Goal: Task Accomplishment & Management: Complete application form

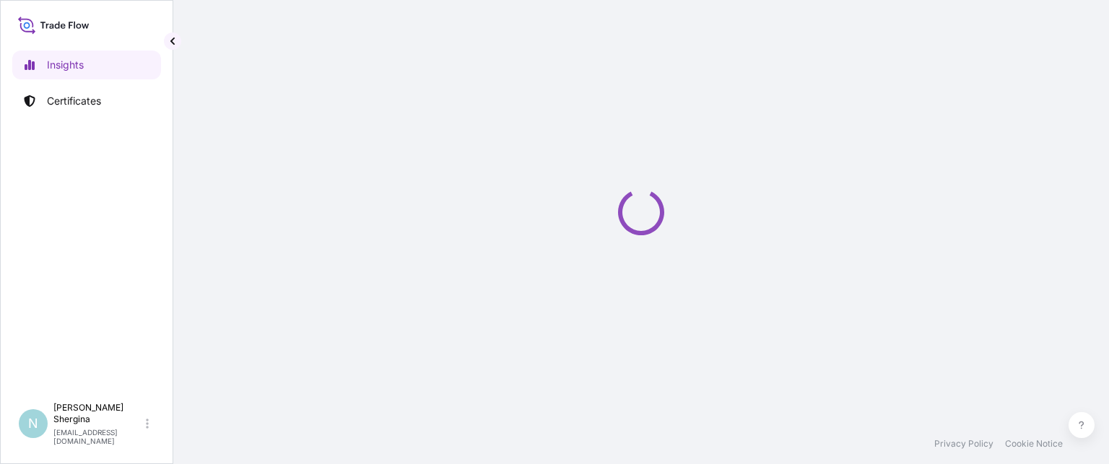
select select "2025"
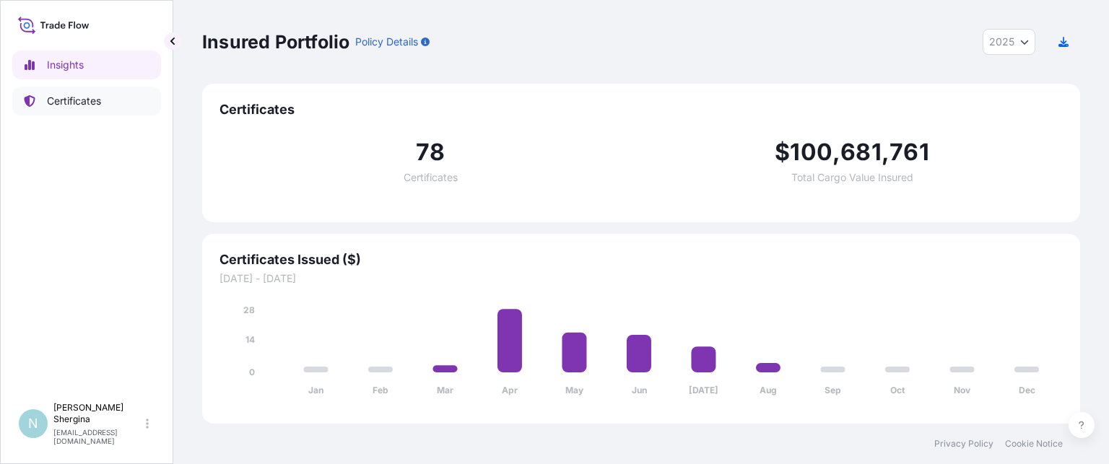
click at [95, 97] on p "Certificates" at bounding box center [74, 101] width 54 height 14
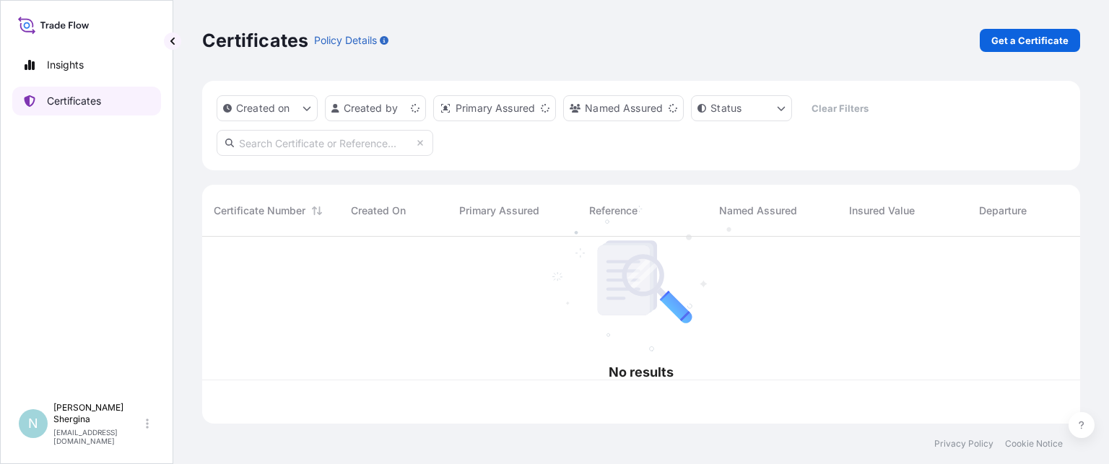
scroll to position [184, 867]
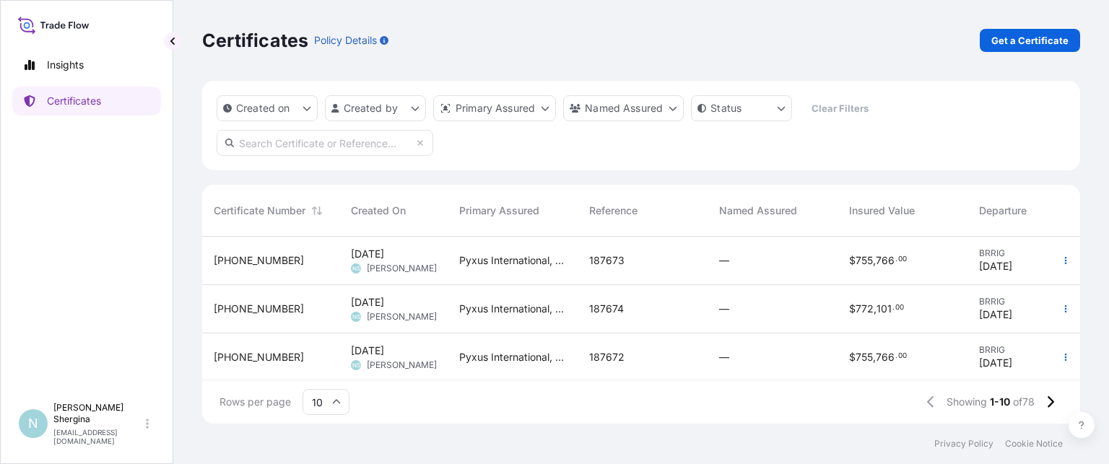
click at [142, 167] on div "Insights Certificates" at bounding box center [86, 217] width 149 height 358
click at [304, 136] on input "text" at bounding box center [325, 143] width 217 height 26
paste input "187673"
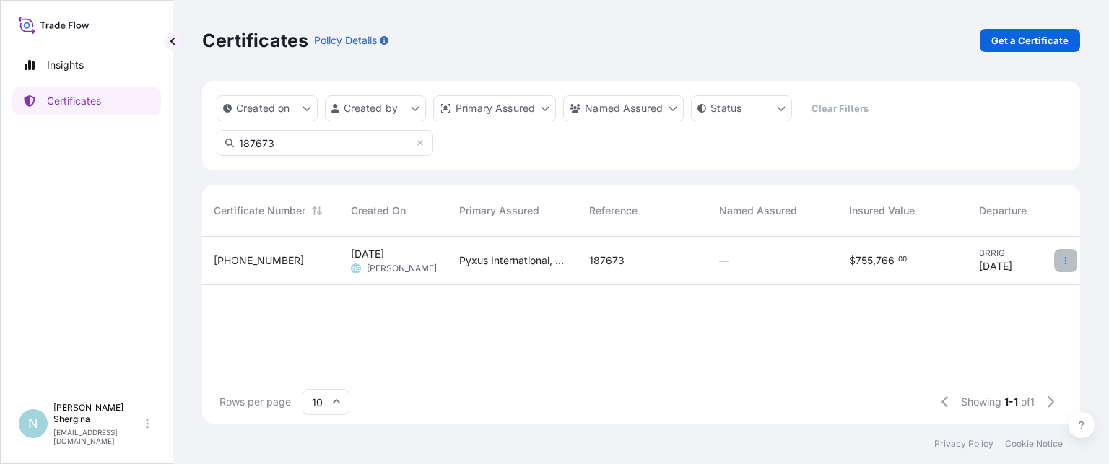
type input "187673"
click at [1066, 264] on icon "button" at bounding box center [1066, 260] width 2 height 7
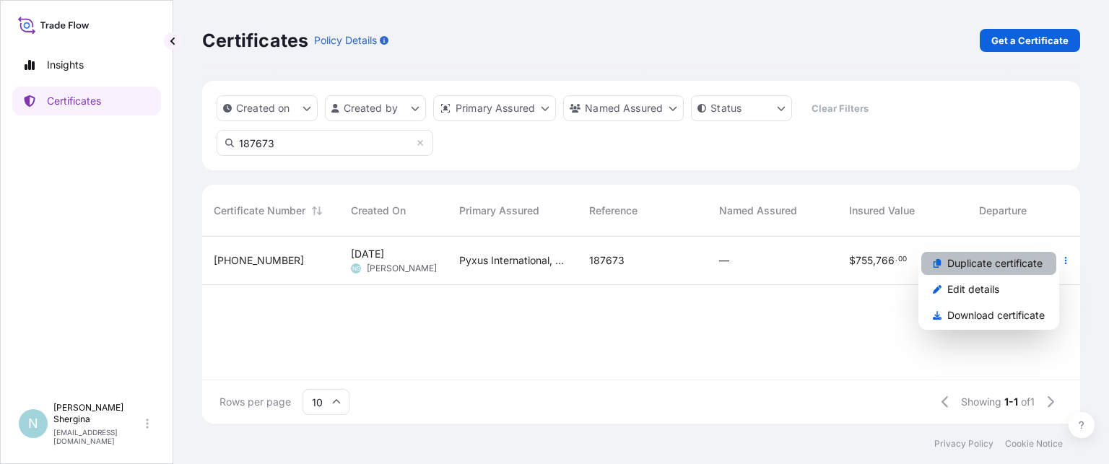
click at [1024, 267] on p "Duplicate certificate" at bounding box center [995, 263] width 95 height 14
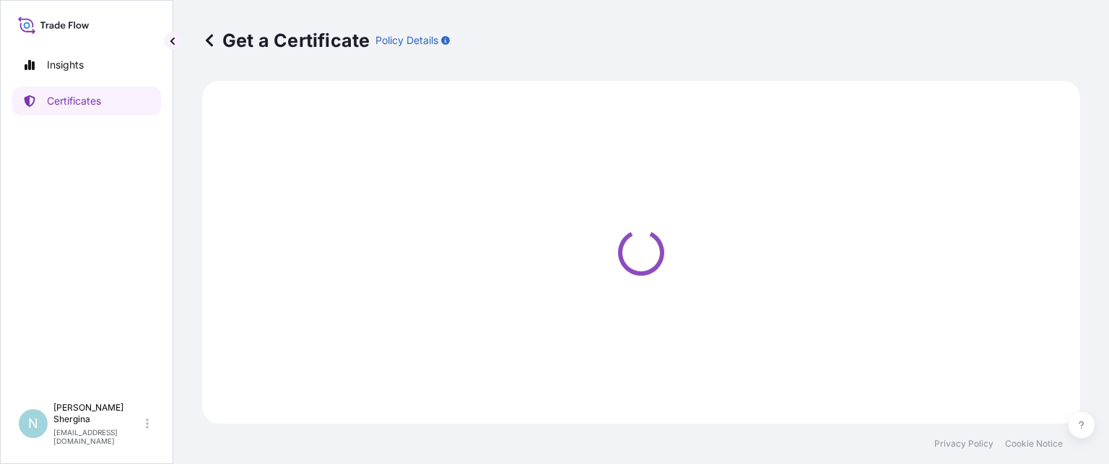
select select "Ocean Vessel"
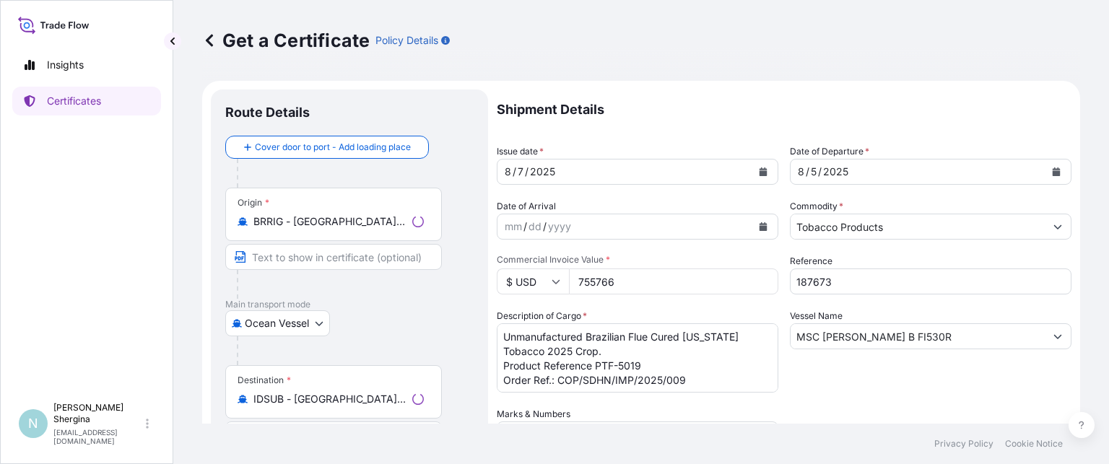
select select "31548"
drag, startPoint x: 829, startPoint y: 278, endPoint x: 726, endPoint y: 279, distance: 103.3
click at [727, 279] on div "Shipment Details Issue date * [DATE] Date of Departure * [DATE] Date of Arrival…" at bounding box center [784, 406] width 575 height 633
paste input "1"
type input "187671"
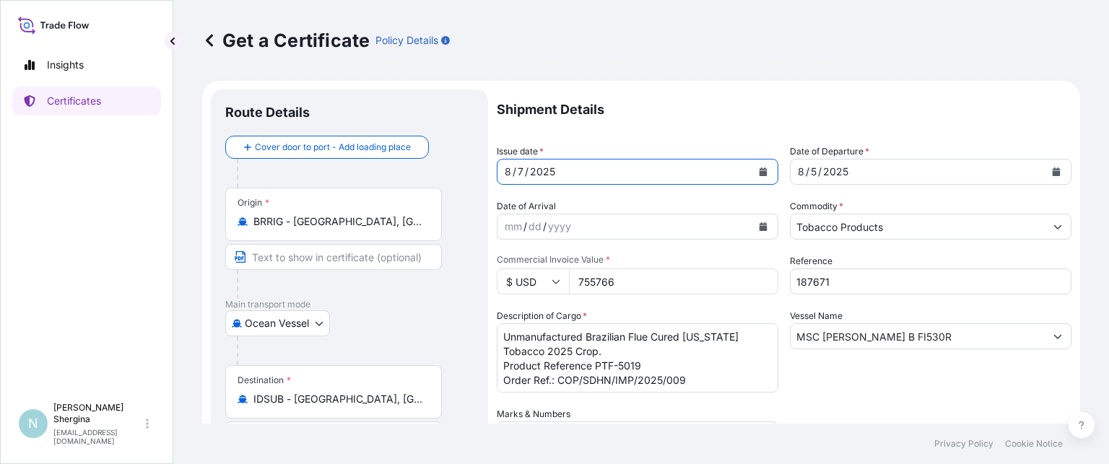
click at [759, 170] on icon "Calendar" at bounding box center [763, 172] width 9 height 9
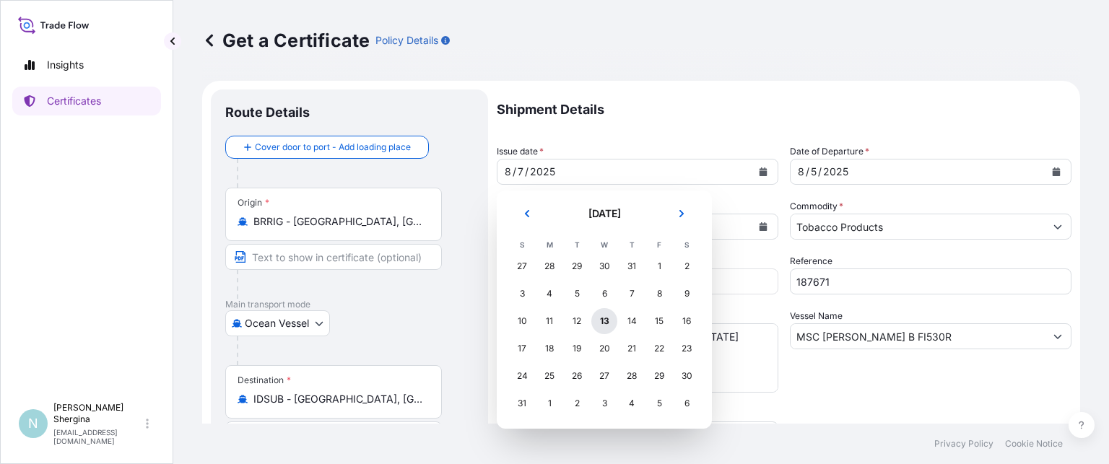
click at [601, 324] on div "13" at bounding box center [605, 321] width 26 height 26
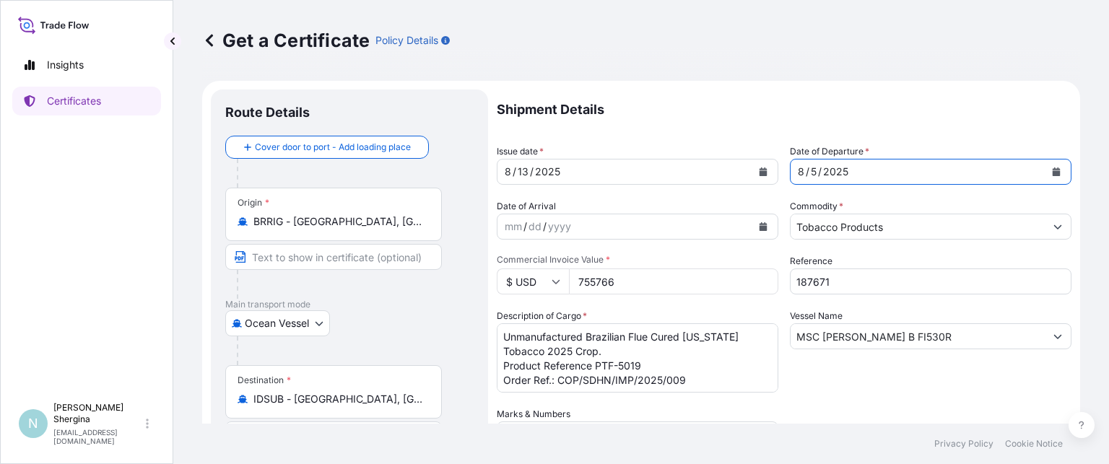
click at [1052, 169] on icon "Calendar" at bounding box center [1056, 172] width 9 height 9
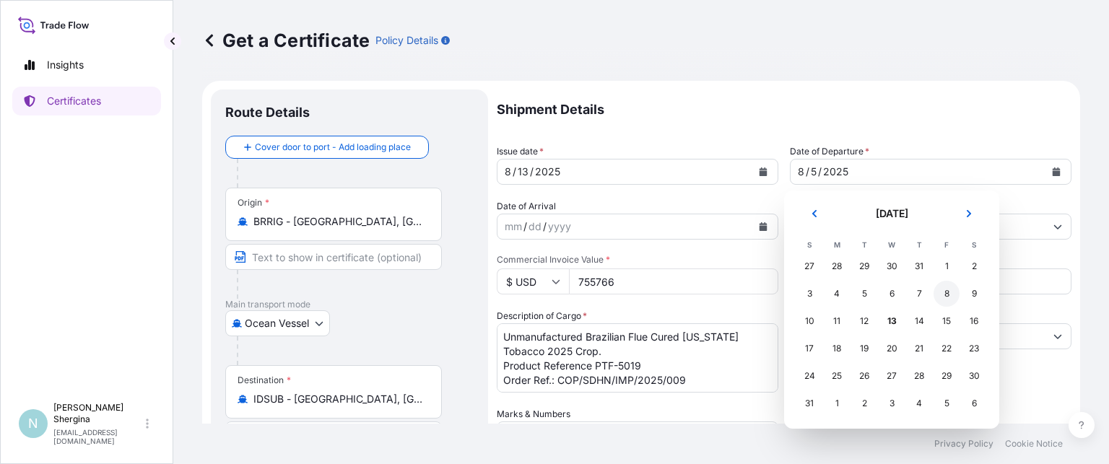
click at [945, 297] on div "8" at bounding box center [947, 294] width 26 height 26
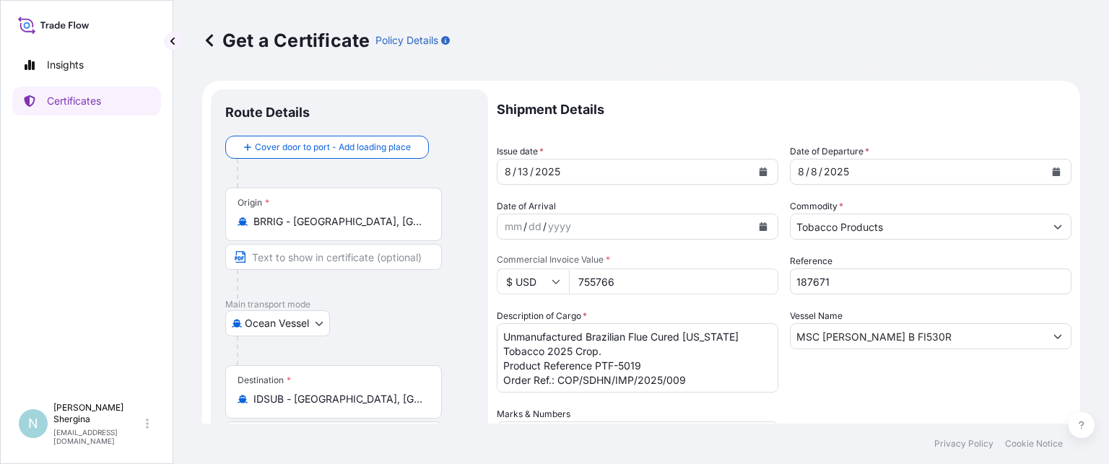
drag, startPoint x: 633, startPoint y: 283, endPoint x: 522, endPoint y: 280, distance: 110.6
click at [522, 280] on div "$ USD 755766" at bounding box center [638, 282] width 282 height 26
type input "739431"
drag, startPoint x: 915, startPoint y: 339, endPoint x: 716, endPoint y: 329, distance: 198.9
click at [716, 329] on div "Shipment Details Issue date * [DATE] Date of Departure * [DATE] Date of Arrival…" at bounding box center [784, 406] width 575 height 633
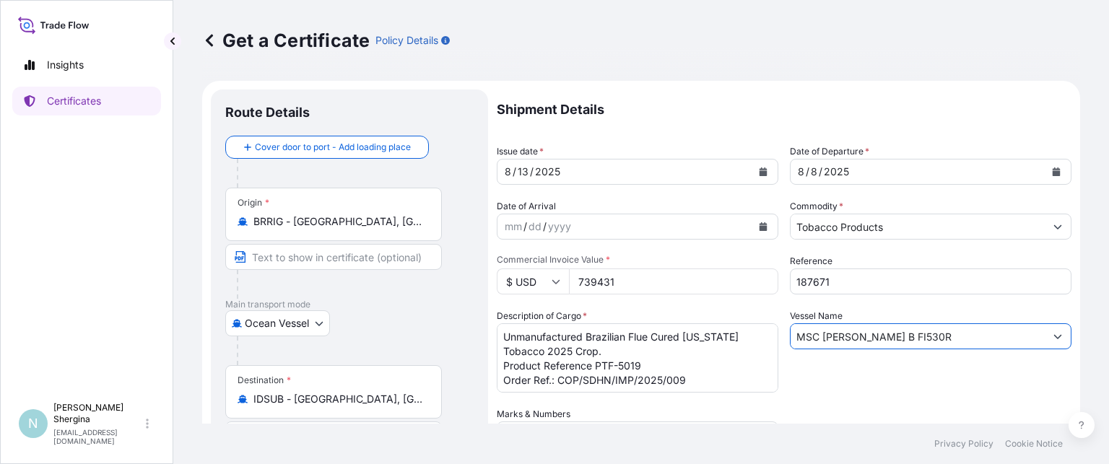
paste input "NYK DAEDALUS 093E"
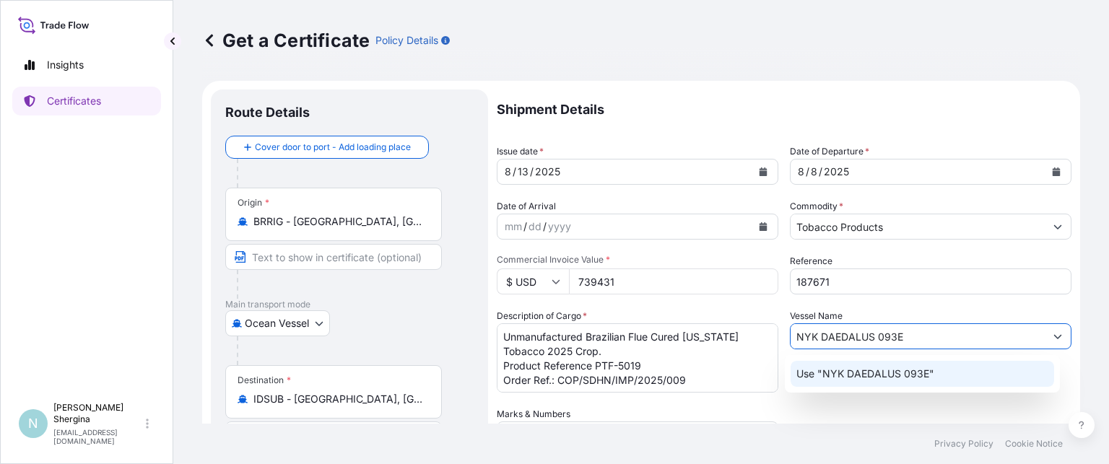
click at [887, 369] on p "Use "NYK DAEDALUS 093E"" at bounding box center [866, 374] width 138 height 14
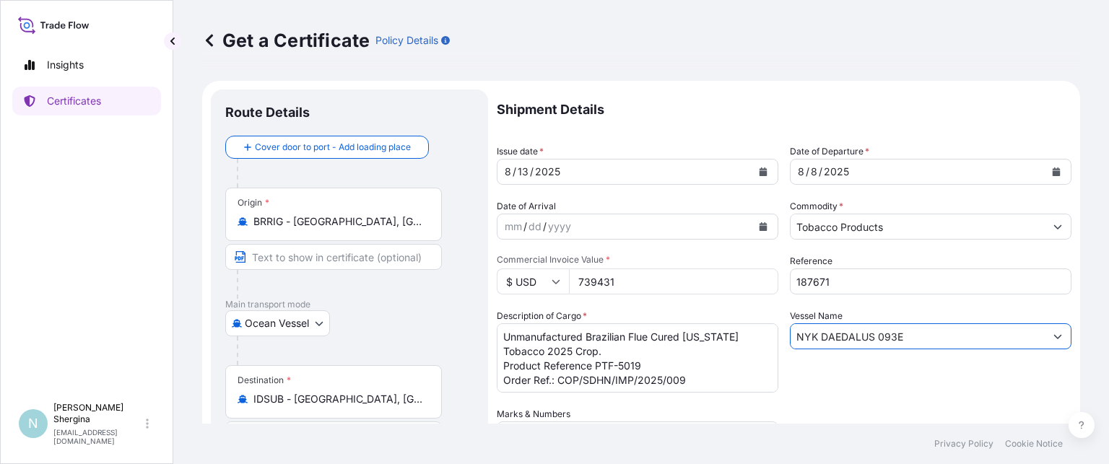
type input "NYK DAEDALUS 093E"
click at [664, 375] on textarea "Unmanufactured Brazilian Flue Cured [US_STATE] Tobacco 2025 Crop. Product Refer…" at bounding box center [638, 358] width 282 height 69
click at [664, 365] on textarea "Unmanufactured Brazilian Flue Cured [US_STATE] Tobacco 2025 Crop. Product Refer…" at bounding box center [638, 358] width 282 height 69
click at [712, 378] on textarea "Unmanufactured Brazilian Flue Cured [US_STATE] Tobacco 2025 Crop. Product Refer…" at bounding box center [638, 358] width 282 height 69
type textarea "Unmanufactured Brazilian Flue Cured [US_STATE] Tobacco 2025 Crop. Product Refer…"
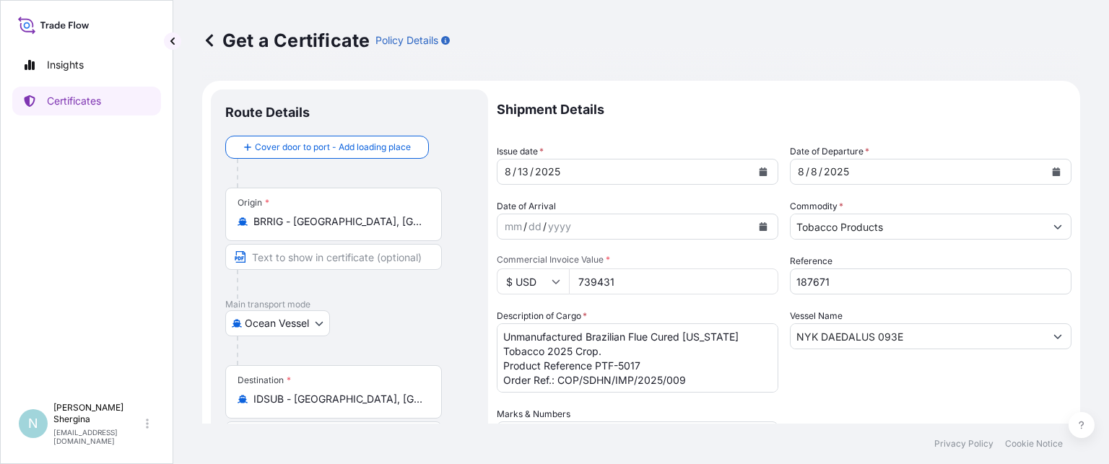
click at [940, 407] on div "Shipment Details Issue date * [DATE] Date of Departure * [DATE] Date of Arrival…" at bounding box center [784, 406] width 575 height 633
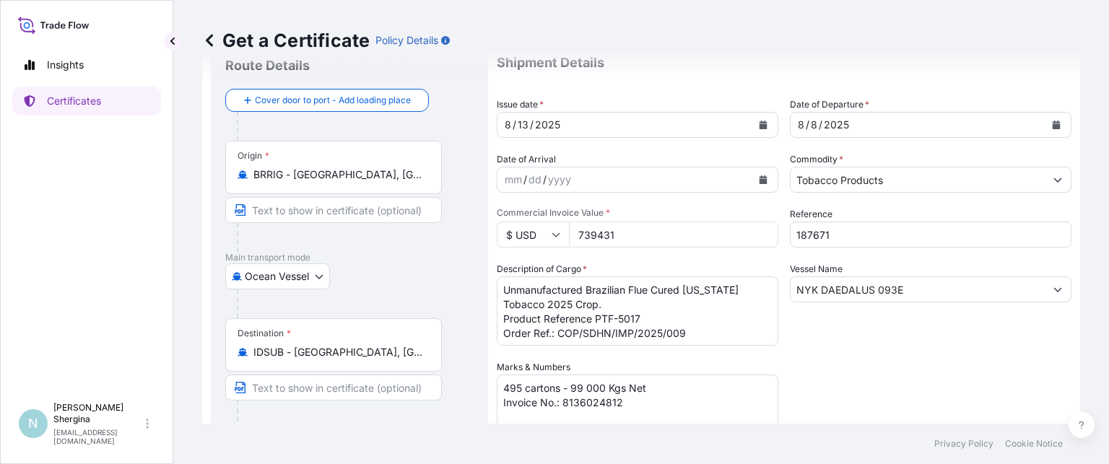
scroll to position [72, 0]
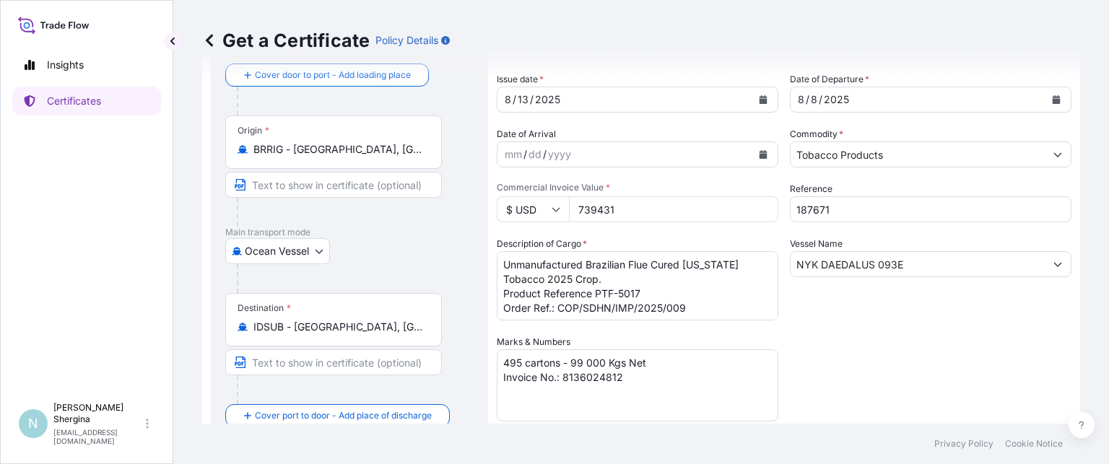
click at [845, 378] on div "Shipment Details Issue date * [DATE] Date of Departure * [DATE] Date of Arrival…" at bounding box center [784, 333] width 575 height 633
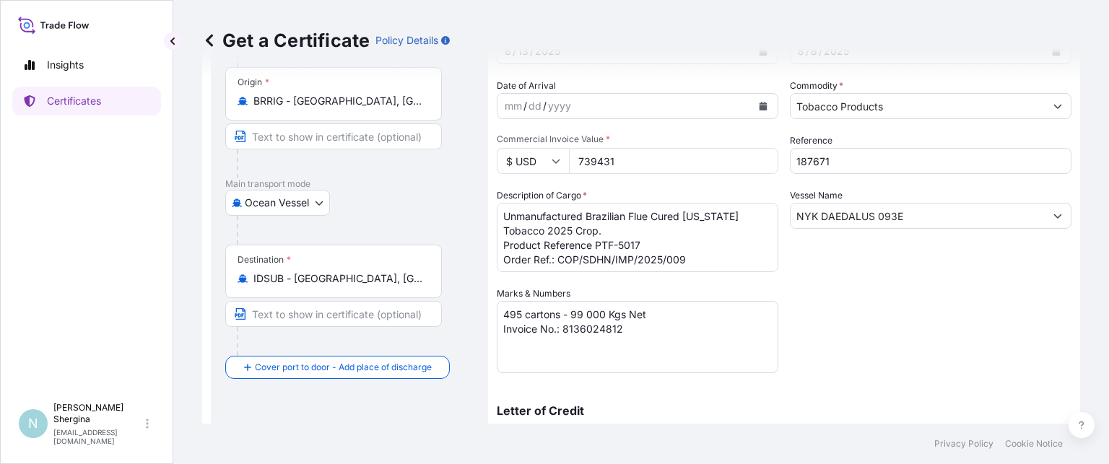
scroll to position [144, 0]
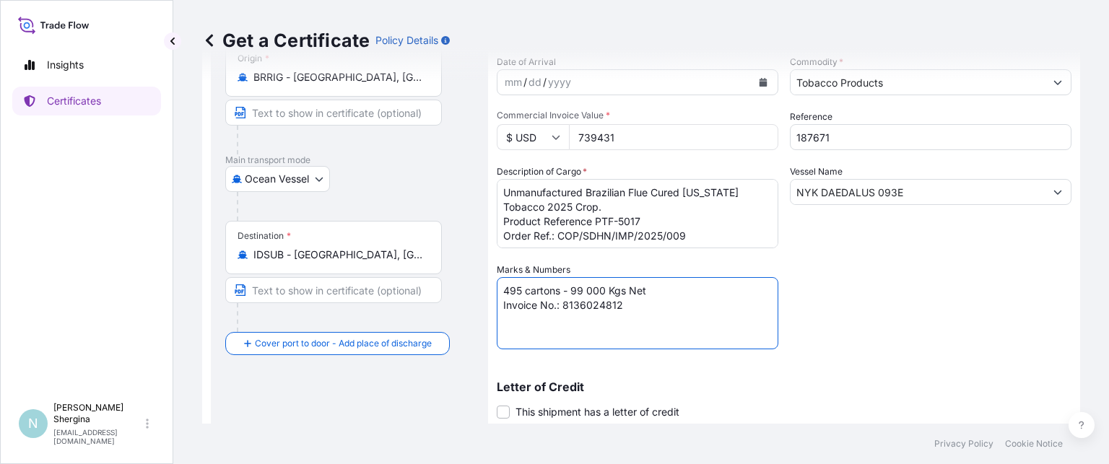
drag, startPoint x: 562, startPoint y: 307, endPoint x: 638, endPoint y: 309, distance: 76.6
click at [638, 309] on textarea "495 cartons - 99 000 Kgs Net Invoice No.: 8136024812" at bounding box center [638, 313] width 282 height 72
paste textarea "41"
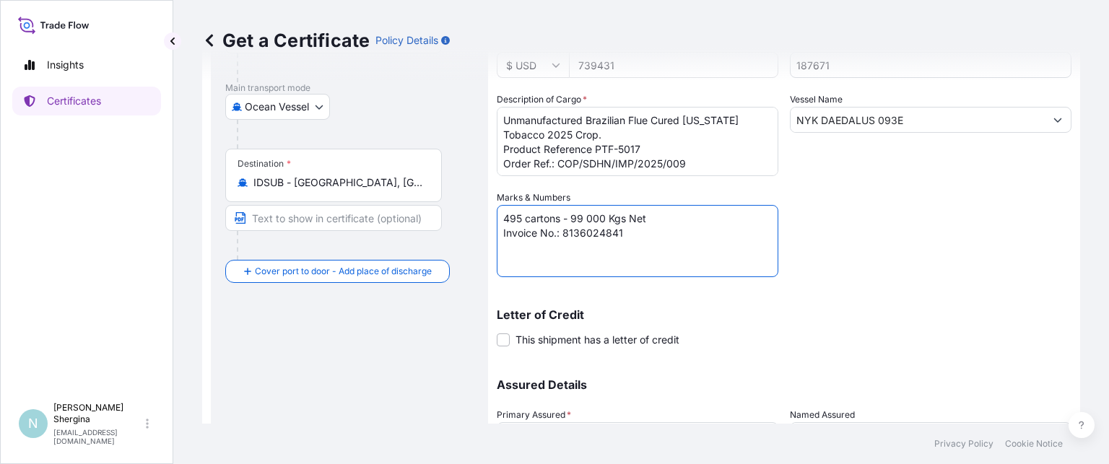
scroll to position [347, 0]
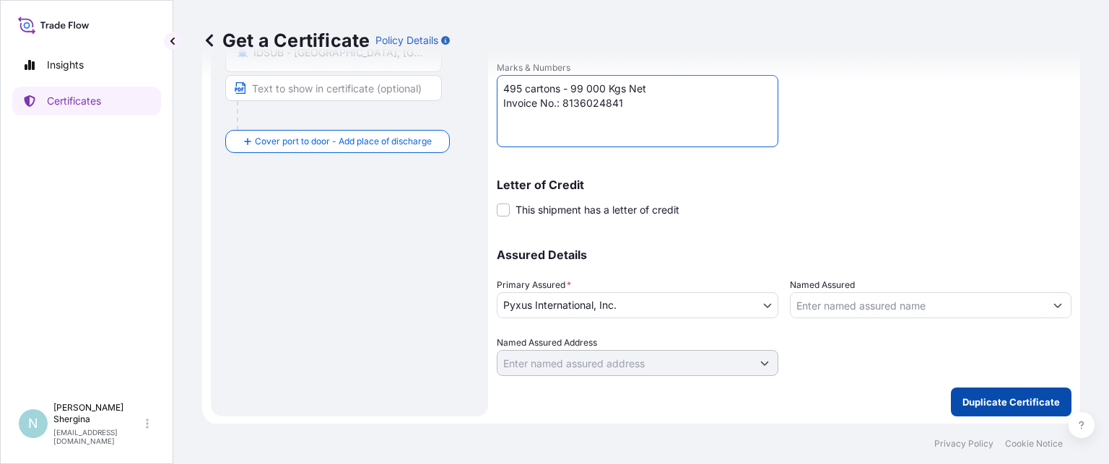
type textarea "495 cartons - 99 000 Kgs Net Invoice No.: 8136024841"
click at [1002, 403] on p "Duplicate Certificate" at bounding box center [1012, 402] width 98 height 14
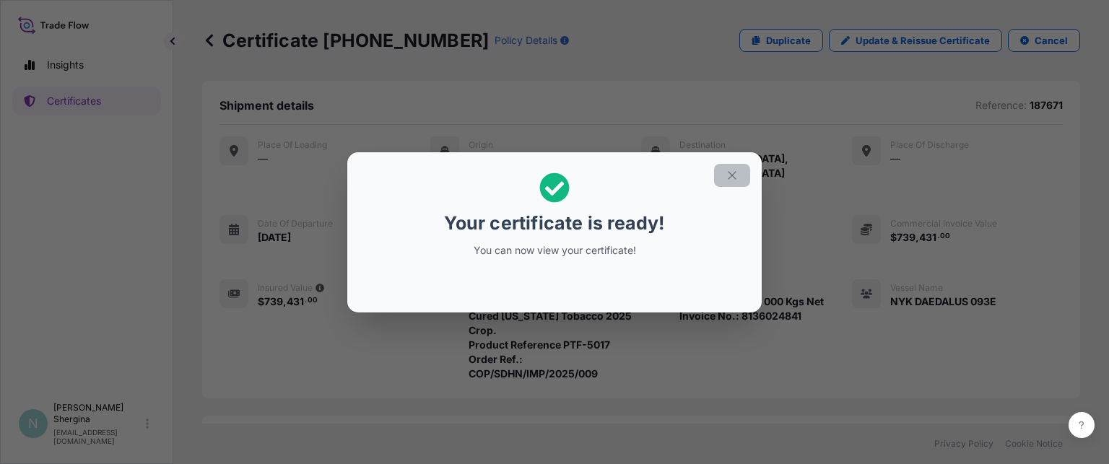
click at [738, 178] on icon "button" at bounding box center [732, 175] width 13 height 13
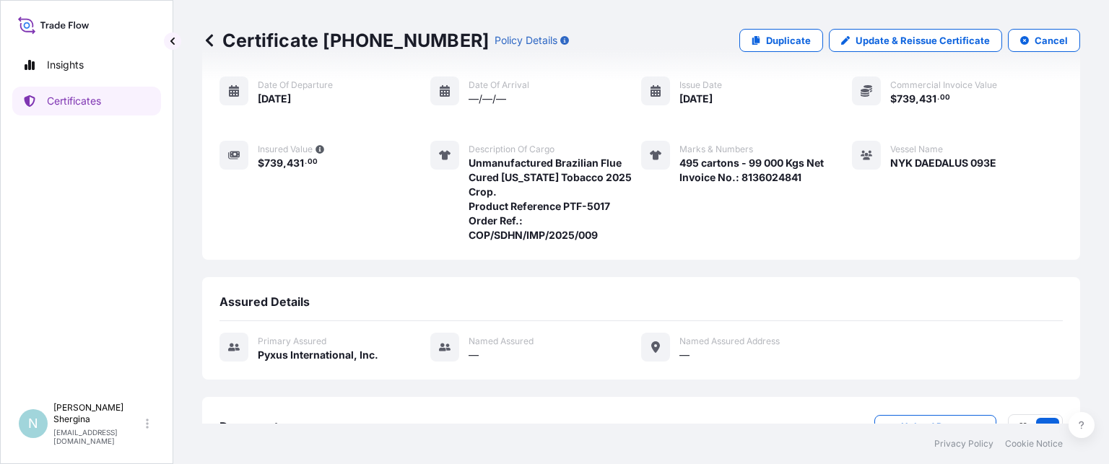
scroll to position [228, 0]
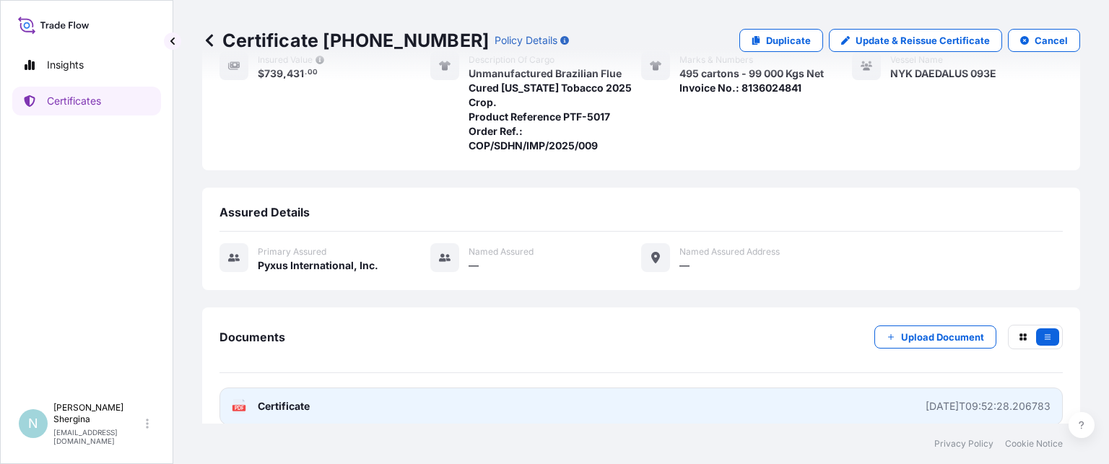
click at [926, 399] on div "[DATE]T09:52:28.206783" at bounding box center [988, 406] width 125 height 14
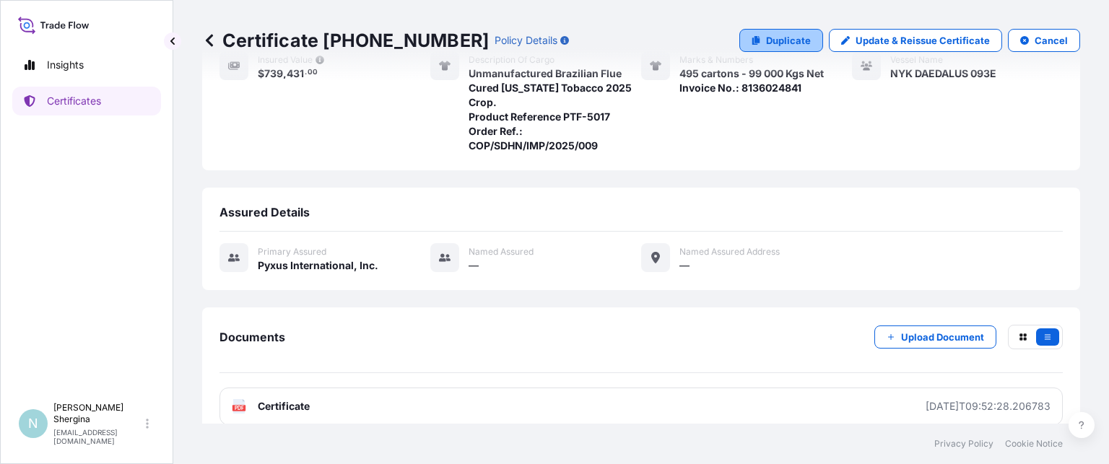
click at [800, 38] on p "Duplicate" at bounding box center [788, 40] width 45 height 14
select select "Ocean Vessel"
select select "31548"
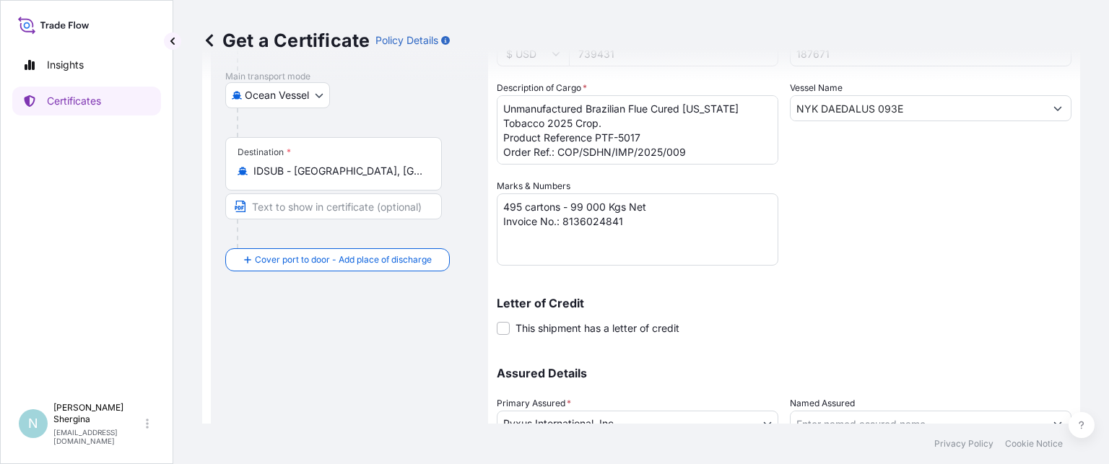
click at [875, 334] on div "Letter of Credit This shipment has a letter of credit Letter of credit * Letter…" at bounding box center [784, 317] width 575 height 38
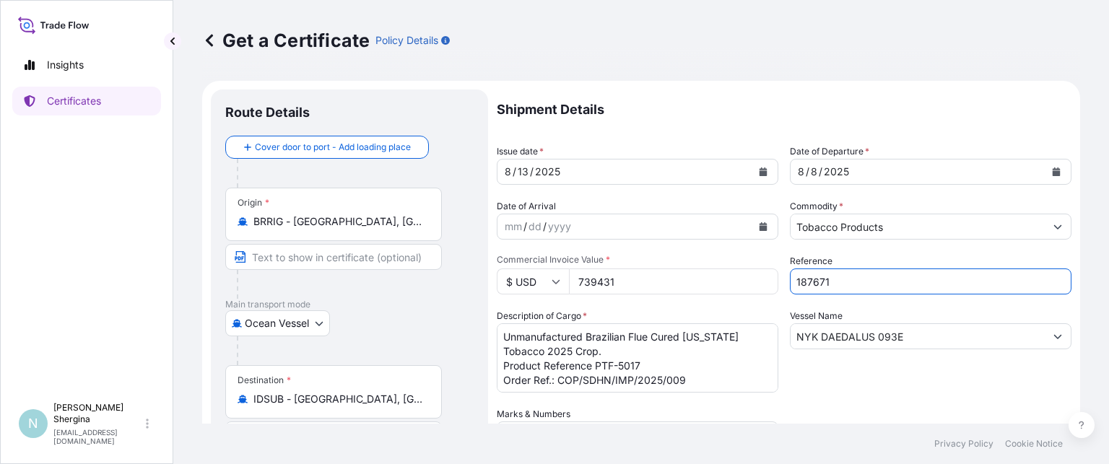
drag, startPoint x: 728, startPoint y: 281, endPoint x: 633, endPoint y: 274, distance: 95.6
click at [633, 274] on div "Shipment Details Issue date * [DATE] Date of Departure * [DATE] Date of Arrival…" at bounding box center [784, 406] width 575 height 633
paste input "5"
type input "187675"
drag, startPoint x: 630, startPoint y: 282, endPoint x: 506, endPoint y: 276, distance: 123.7
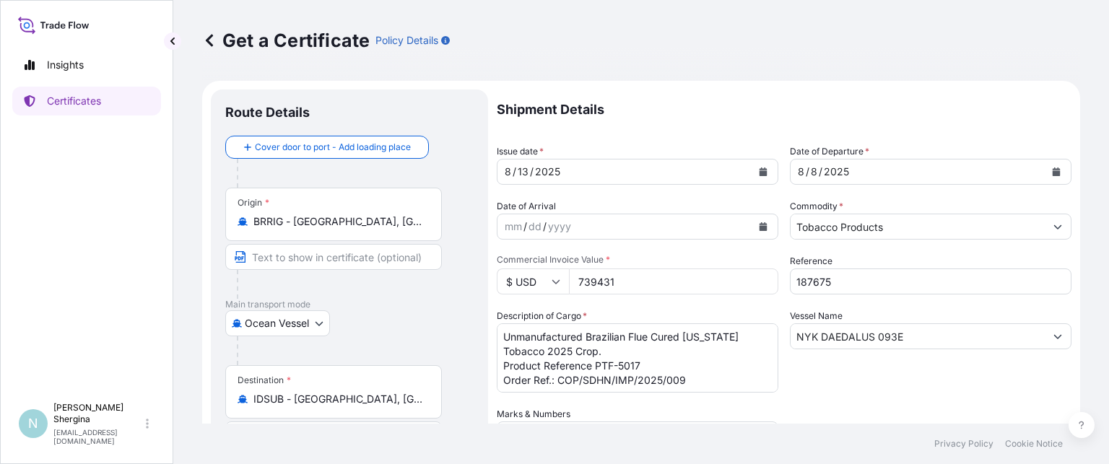
click at [506, 276] on div "$ USD 739431" at bounding box center [638, 282] width 282 height 26
type input "733986"
click at [666, 359] on textarea "Unmanufactured Brazilian Flue Cured [US_STATE] Tobacco 2025 Crop. Product Refer…" at bounding box center [638, 358] width 282 height 69
type textarea "Unmanufactured Brazilian Flue Cured [US_STATE] Tobacco 2025 Crop. Product Refer…"
click at [1053, 172] on icon "Calendar" at bounding box center [1057, 172] width 8 height 9
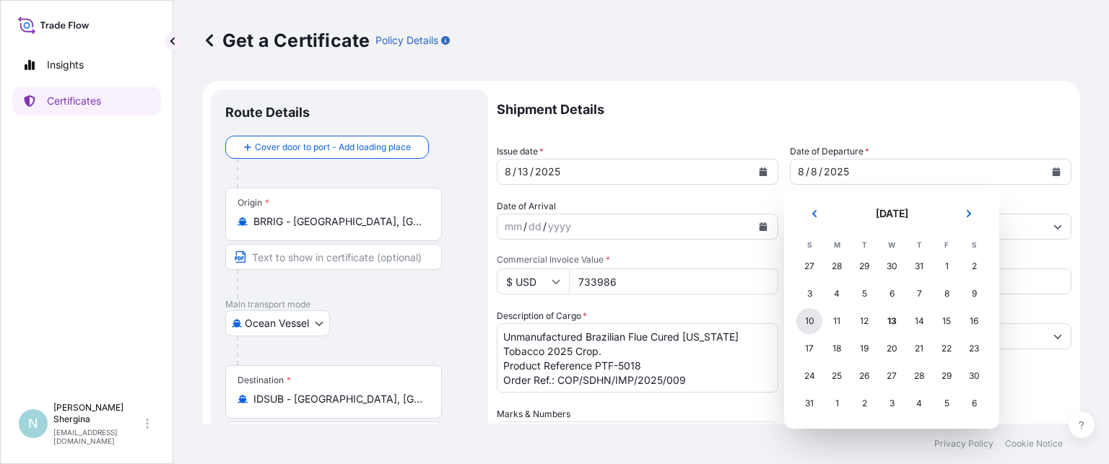
click at [812, 321] on div "10" at bounding box center [810, 321] width 26 height 26
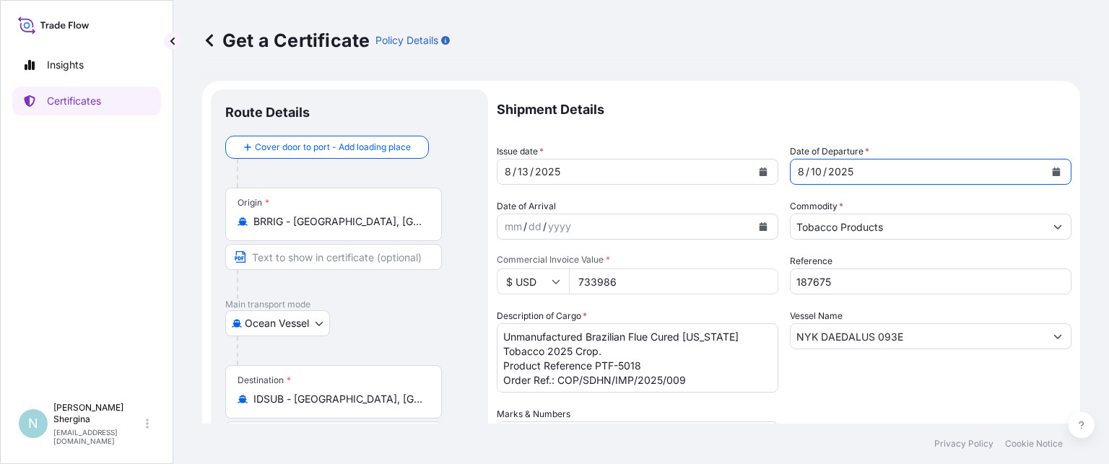
click at [875, 386] on div "Vessel Name [PERSON_NAME] 093E" at bounding box center [931, 351] width 282 height 84
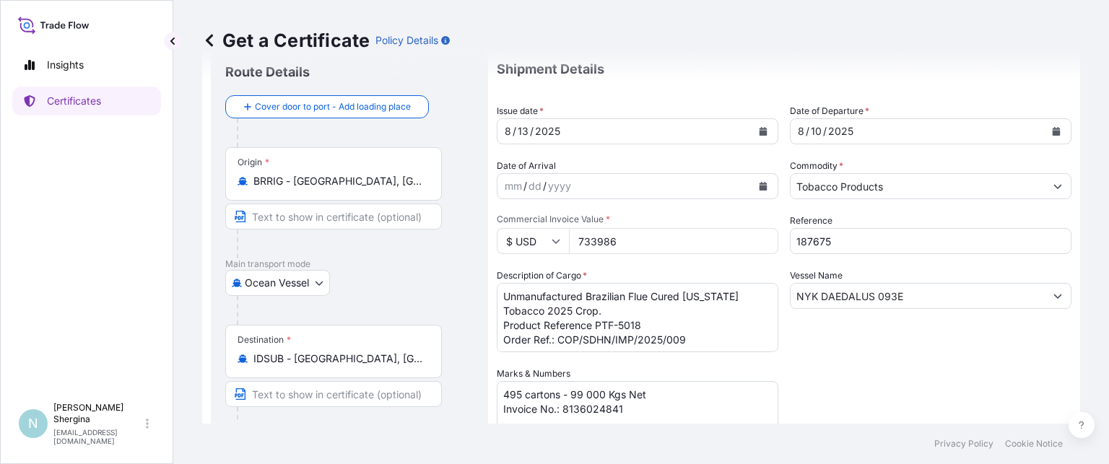
scroll to position [72, 0]
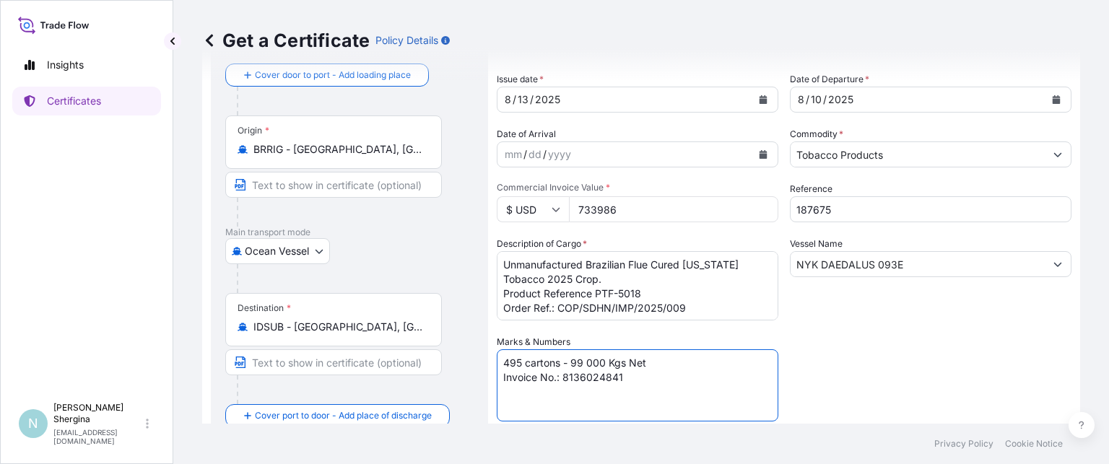
click at [624, 376] on textarea "495 cartons - 99 000 Kgs Net Invoice No.: 8136024841" at bounding box center [638, 386] width 282 height 72
click at [750, 380] on textarea "495 cartons - 99 000 Kgs Net Invoice No.: 8136024841" at bounding box center [638, 386] width 282 height 72
type textarea "495 cartons - 99 000 Kgs Net Invoice No.: 8136024842"
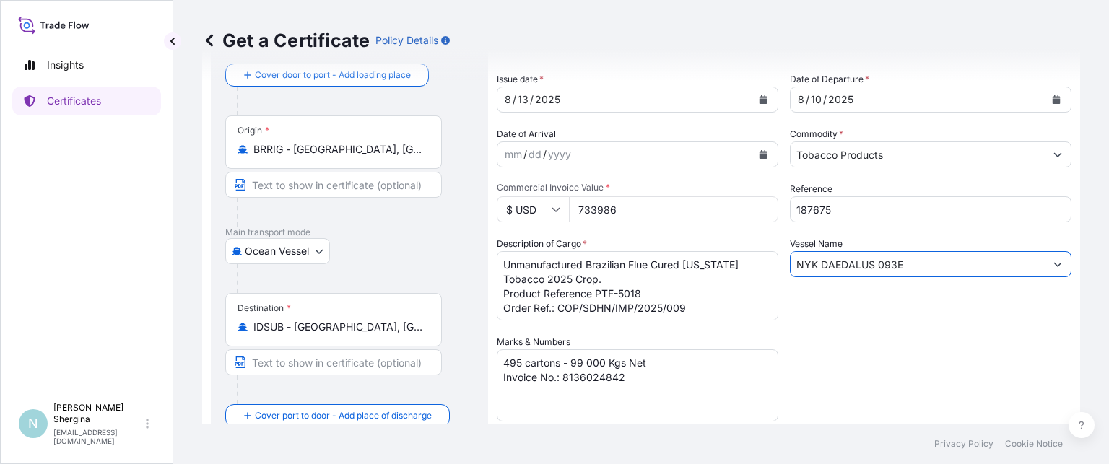
drag, startPoint x: 908, startPoint y: 259, endPoint x: 714, endPoint y: 248, distance: 194.6
click at [714, 248] on div "Shipment Details Issue date * [DATE] Date of Departure * [DATE] Date of Arrival…" at bounding box center [784, 333] width 575 height 633
paste input "CAPE ARTEMISIO 2524"
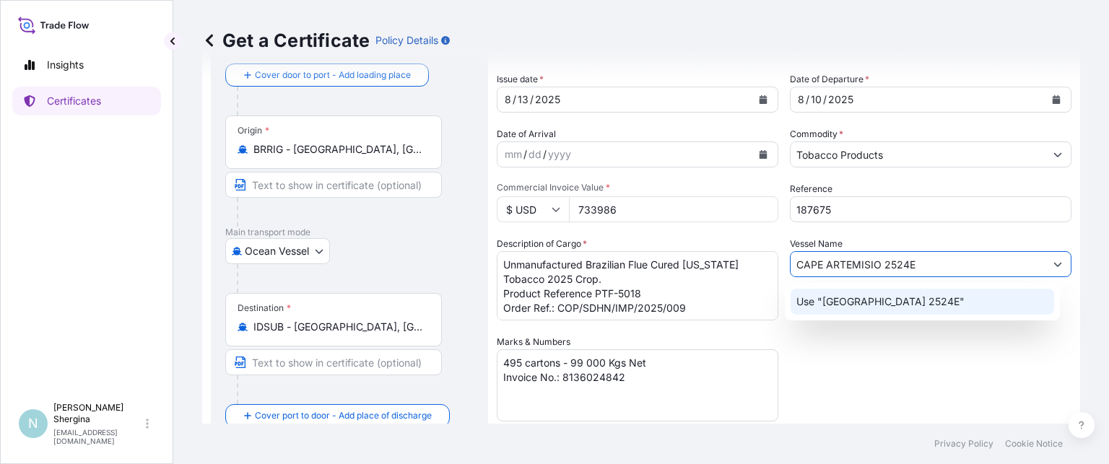
click at [864, 300] on p "Use "[GEOGRAPHIC_DATA] 2524E"" at bounding box center [881, 302] width 168 height 14
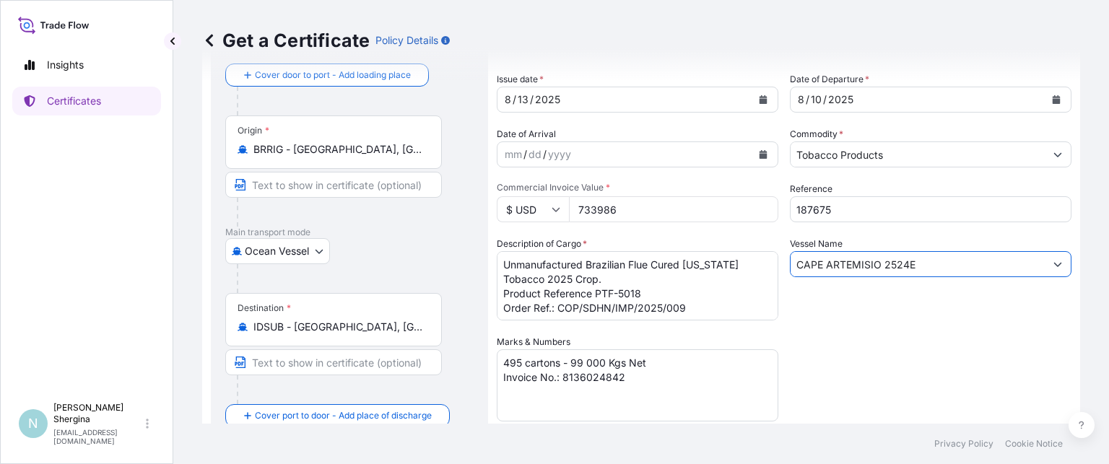
type input "CAPE ARTEMISIO 2524E"
click at [855, 355] on div "Shipment Details Issue date * [DATE] Date of Departure * [DATE] Date of Arrival…" at bounding box center [784, 333] width 575 height 633
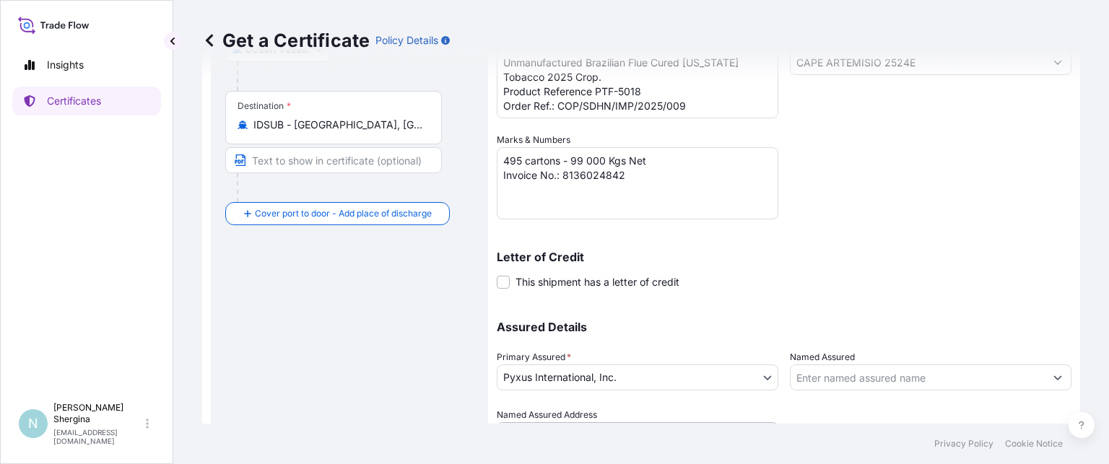
scroll to position [347, 0]
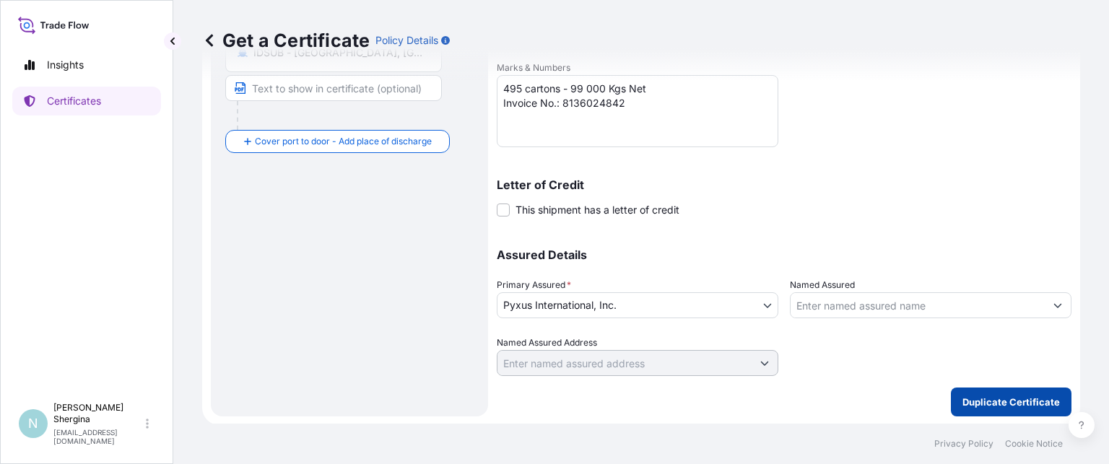
click at [987, 397] on p "Duplicate Certificate" at bounding box center [1012, 402] width 98 height 14
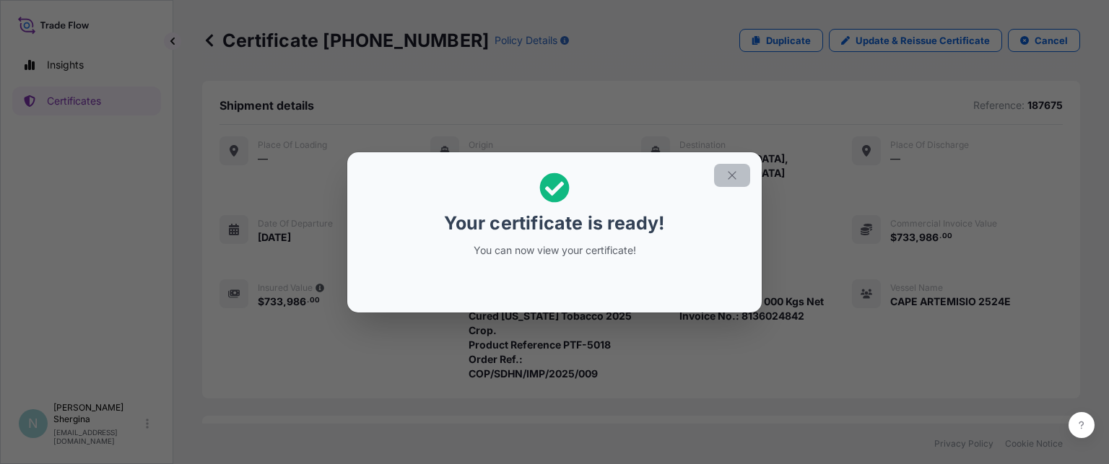
click at [730, 173] on icon "button" at bounding box center [732, 175] width 8 height 8
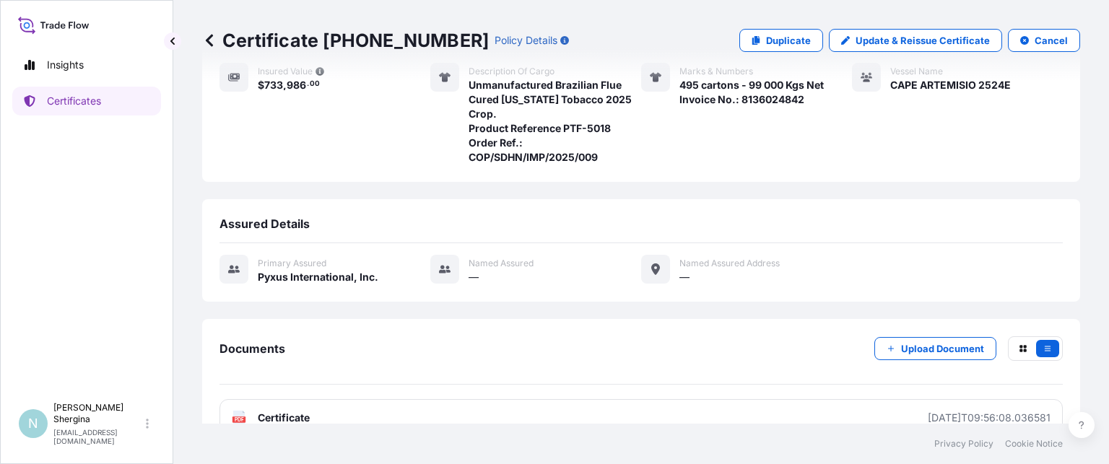
scroll to position [228, 0]
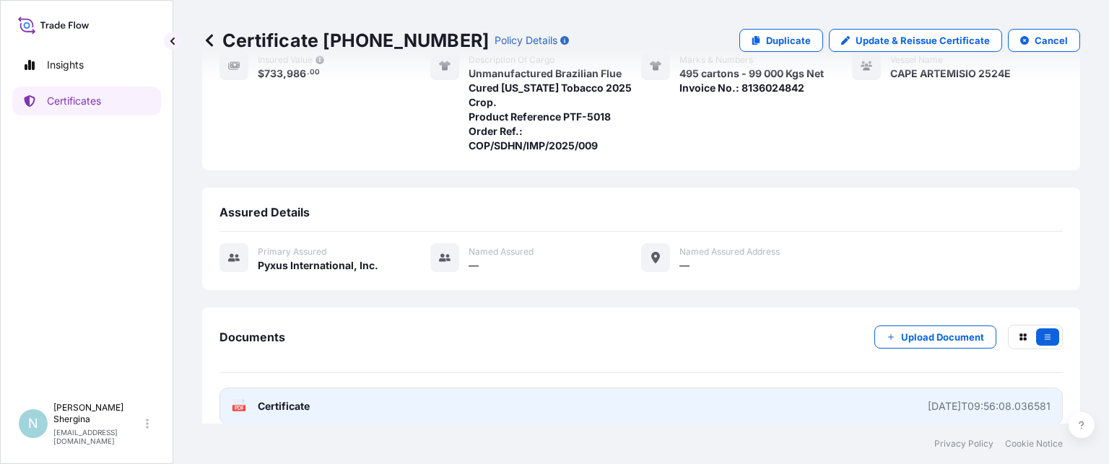
click at [956, 399] on div "[DATE]T09:56:08.036581" at bounding box center [989, 406] width 123 height 14
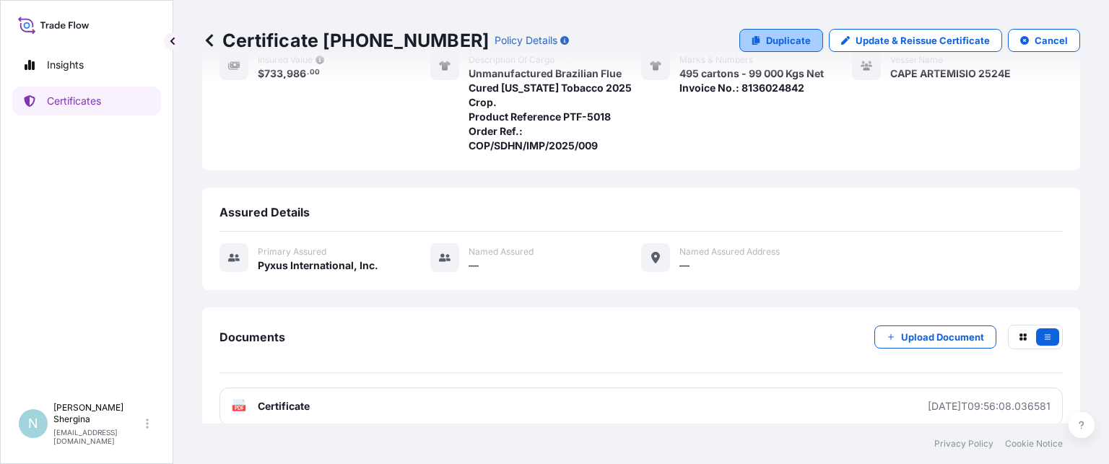
click at [776, 38] on p "Duplicate" at bounding box center [788, 40] width 45 height 14
select select "Ocean Vessel"
select select "31548"
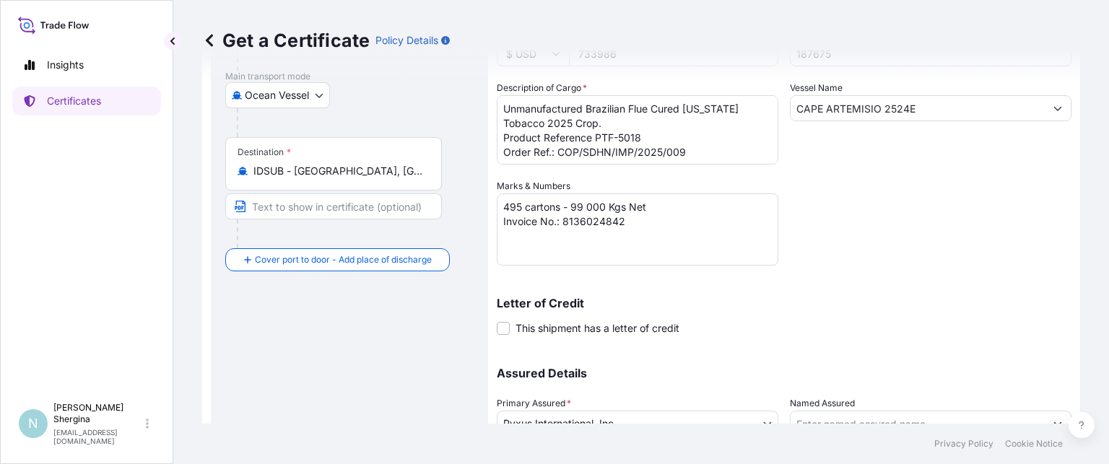
click at [954, 311] on div "Letter of Credit This shipment has a letter of credit Letter of credit * Letter…" at bounding box center [784, 317] width 575 height 38
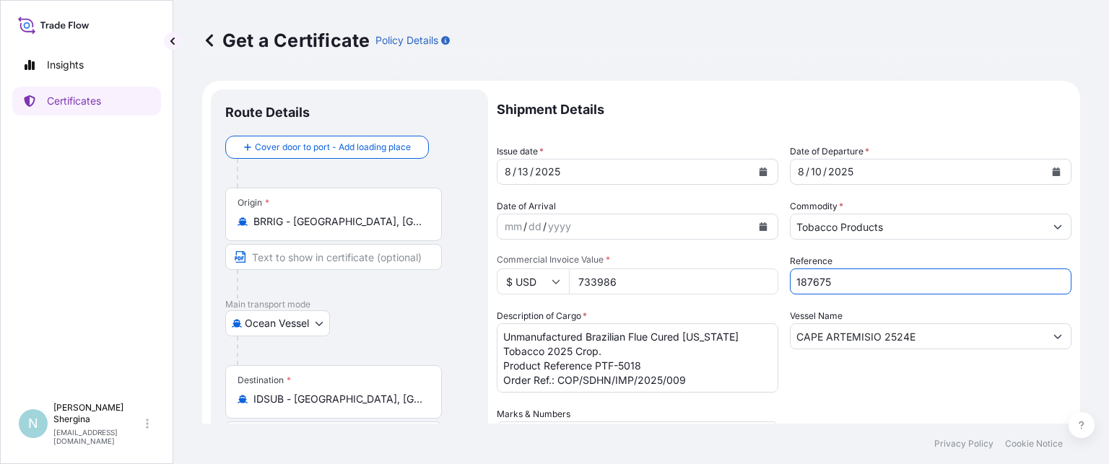
drag, startPoint x: 720, startPoint y: 274, endPoint x: 699, endPoint y: 271, distance: 21.1
click at [700, 271] on div "Shipment Details Issue date * [DATE] Date of Departure * [DATE] Date of Arrival…" at bounding box center [784, 406] width 575 height 633
paste input "6"
type input "187676"
click at [849, 397] on div "Shipment Details Issue date * [DATE] Date of Departure * [DATE] Date of Arrival…" at bounding box center [784, 406] width 575 height 633
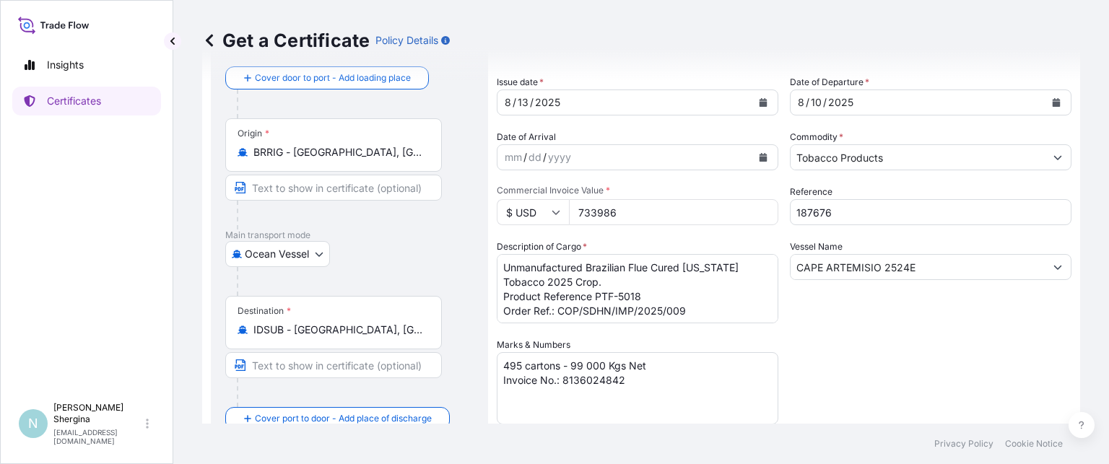
scroll to position [72, 0]
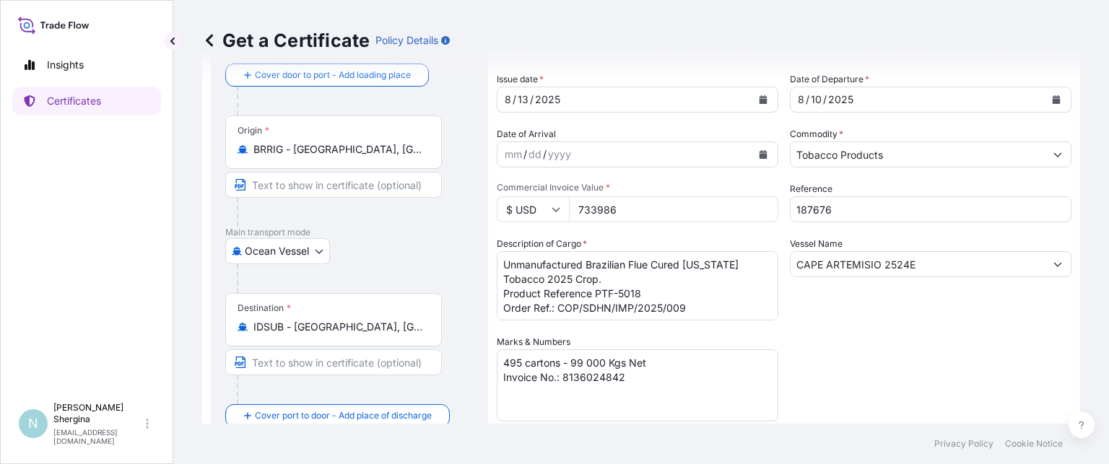
click at [844, 328] on div "Shipment Details Issue date * [DATE] Date of Departure * [DATE] Date of Arrival…" at bounding box center [784, 333] width 575 height 633
click at [666, 295] on textarea "Unmanufactured Brazilian Flue Cured [US_STATE] Tobacco 2025 Crop. Product Refer…" at bounding box center [638, 285] width 282 height 69
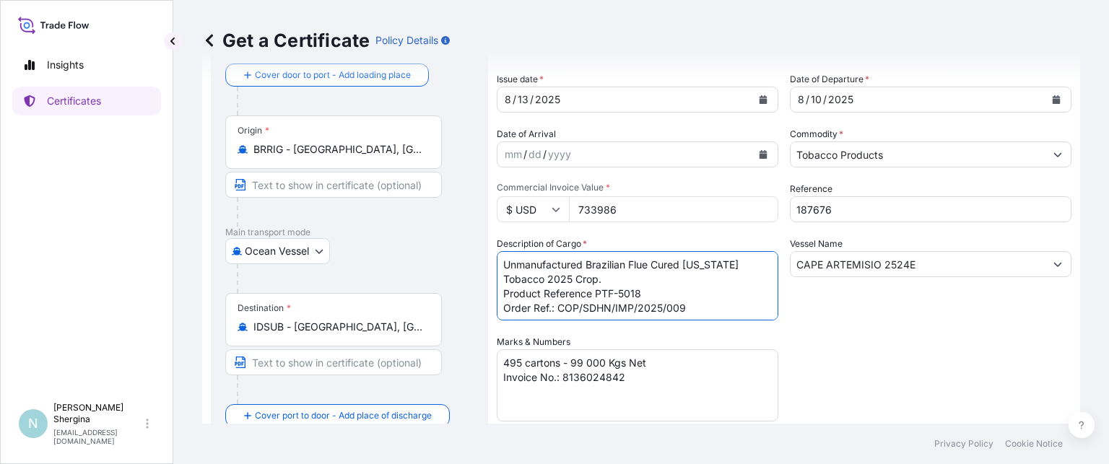
click at [650, 380] on textarea "495 cartons - 99 000 Kgs Net Invoice No.: 8136024842" at bounding box center [638, 386] width 282 height 72
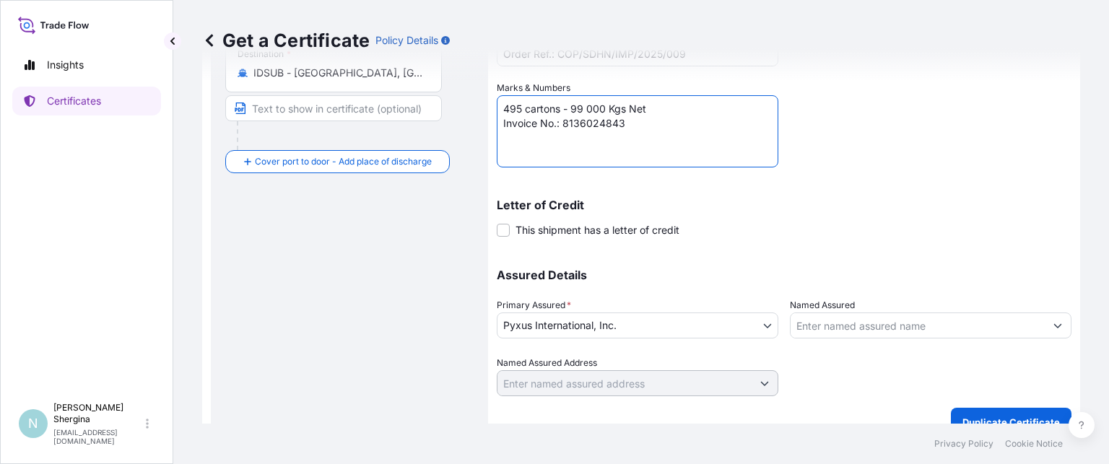
scroll to position [347, 0]
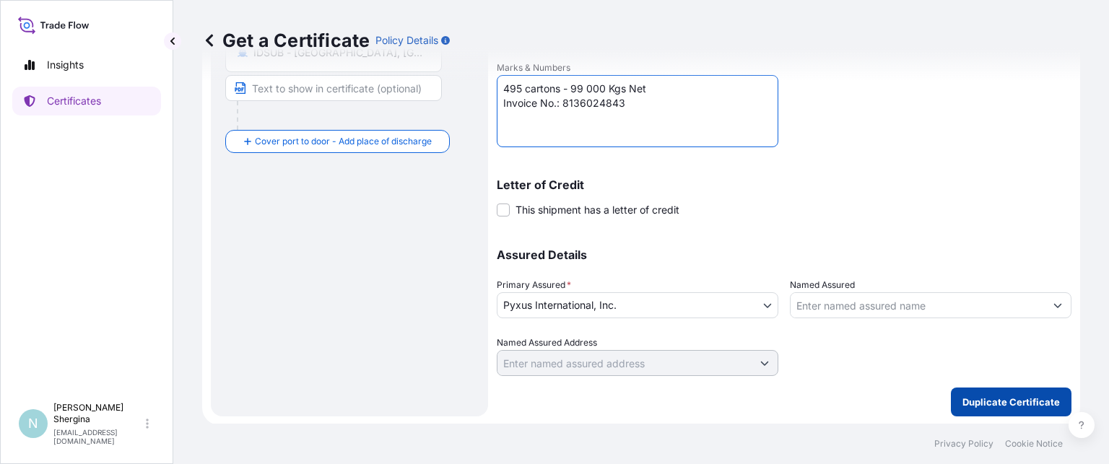
type textarea "495 cartons - 99 000 Kgs Net Invoice No.: 8136024843"
click at [974, 396] on p "Duplicate Certificate" at bounding box center [1012, 402] width 98 height 14
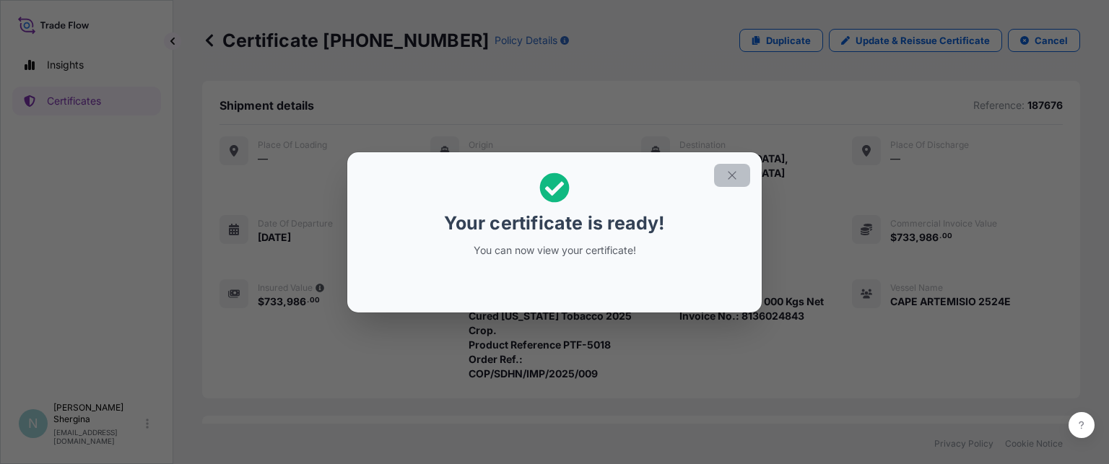
click at [740, 182] on button "button" at bounding box center [732, 175] width 36 height 23
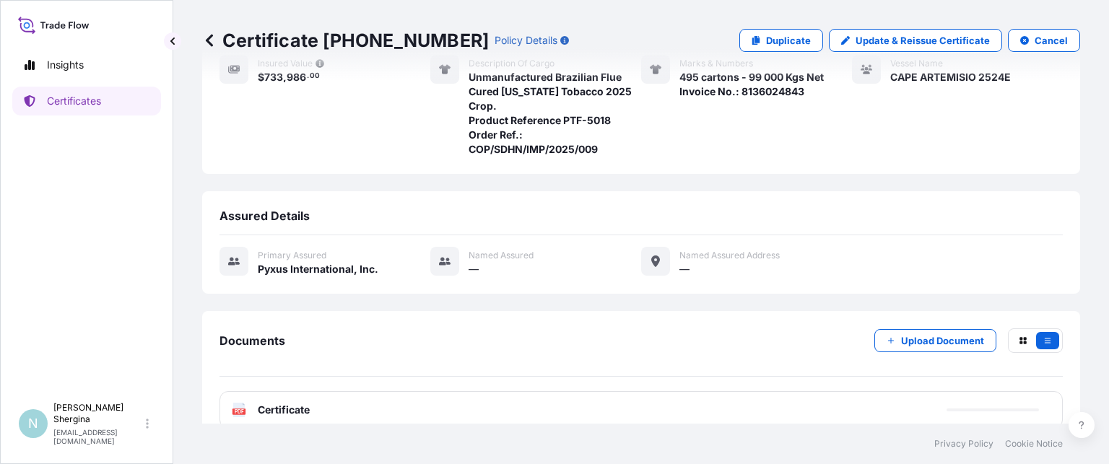
scroll to position [228, 0]
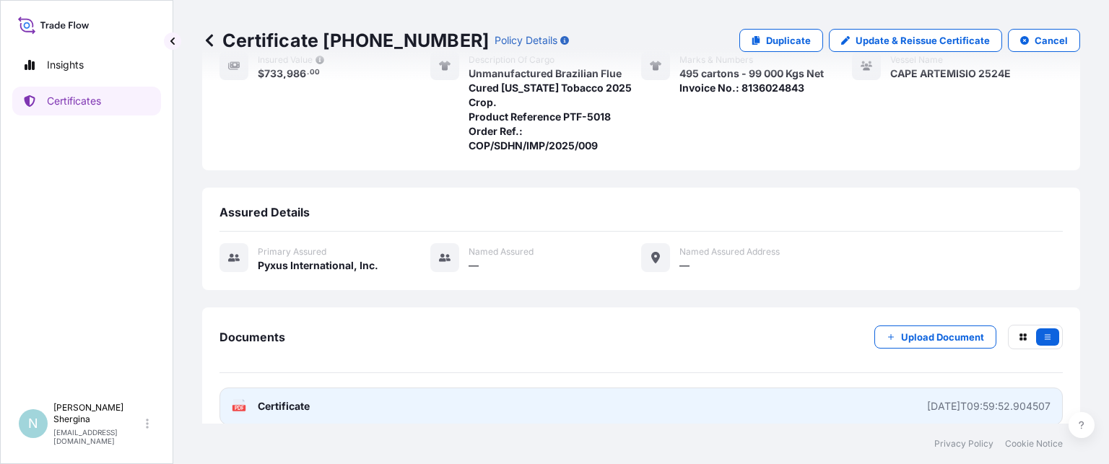
click at [883, 388] on link "PDF Certificate [DATE]T09:59:52.904507" at bounding box center [642, 407] width 844 height 38
